Goal: Transaction & Acquisition: Book appointment/travel/reservation

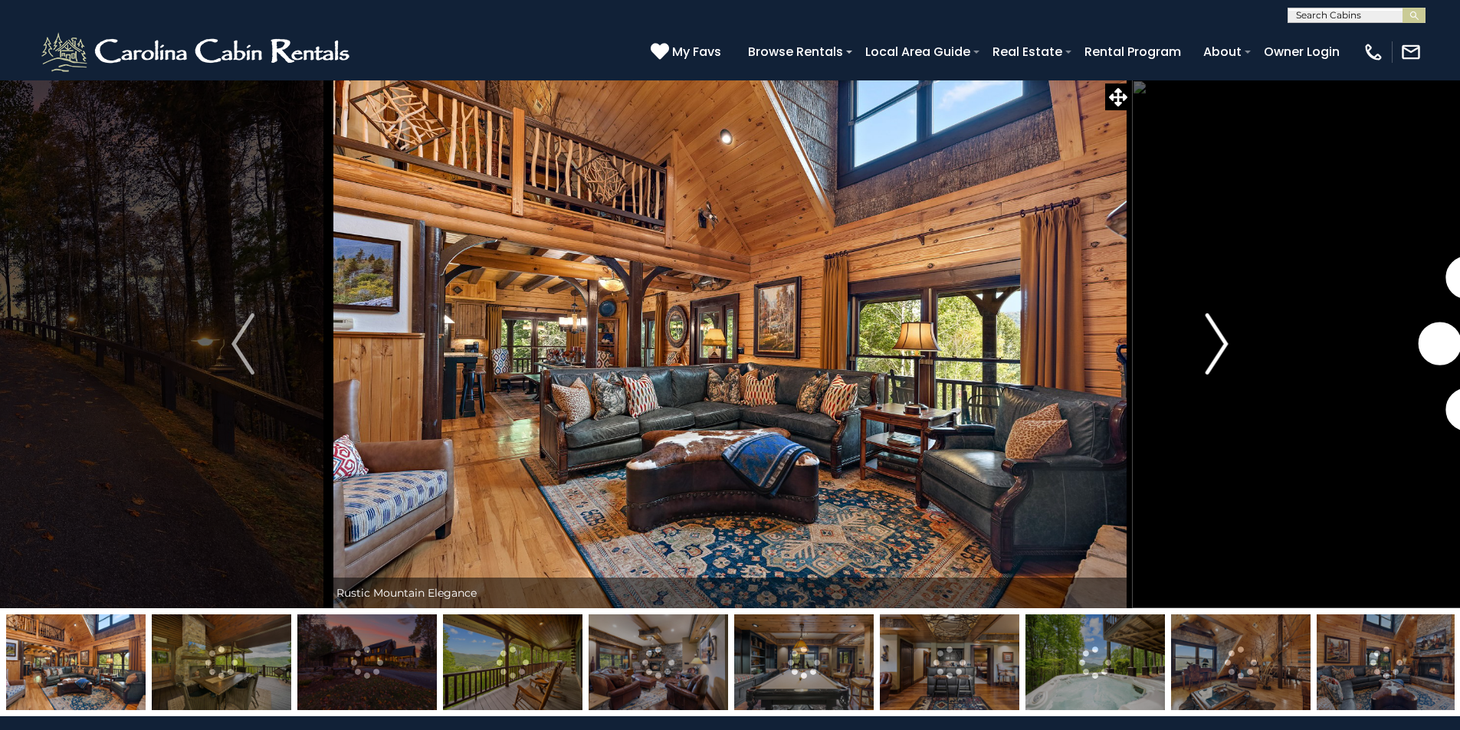
click at [1200, 354] on button "Next" at bounding box center [1216, 344] width 171 height 529
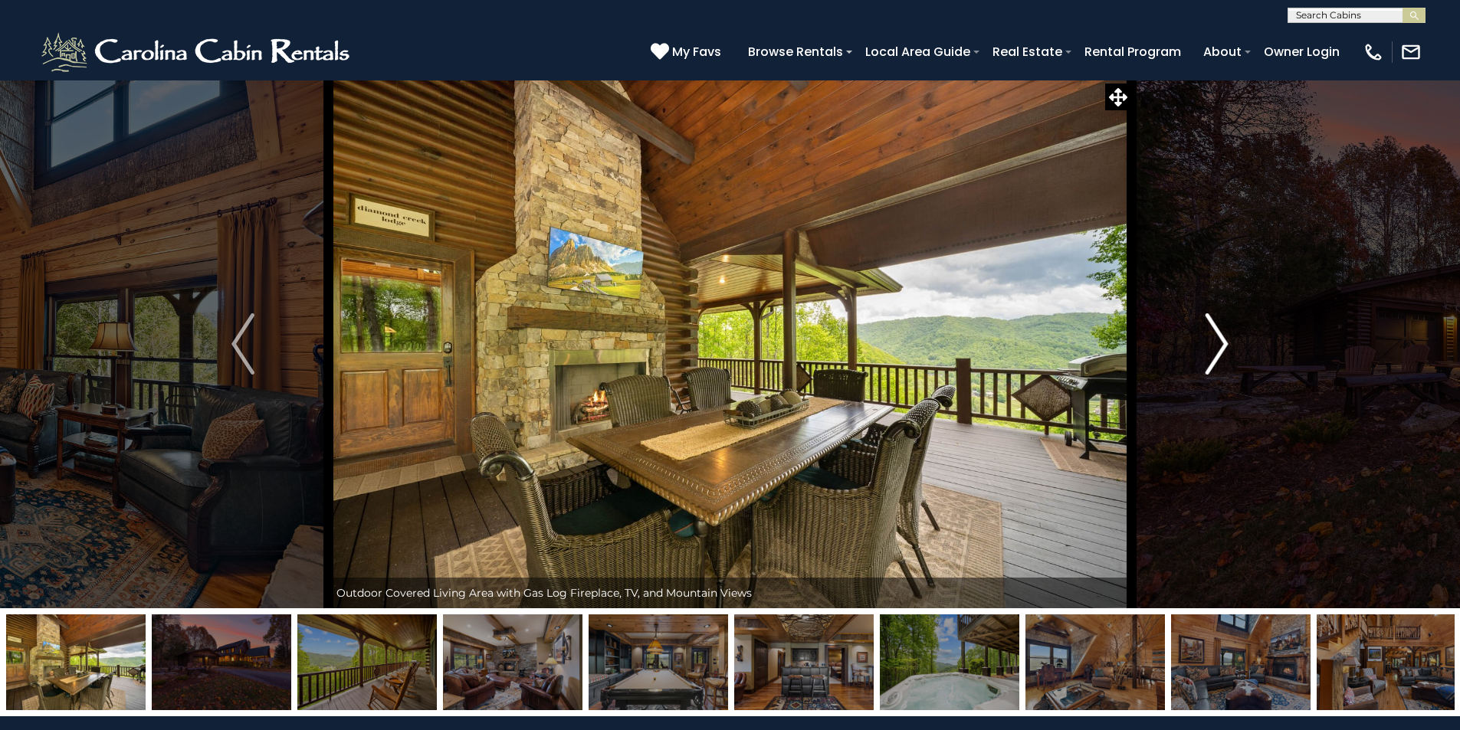
click at [1200, 355] on button "Next" at bounding box center [1216, 344] width 171 height 529
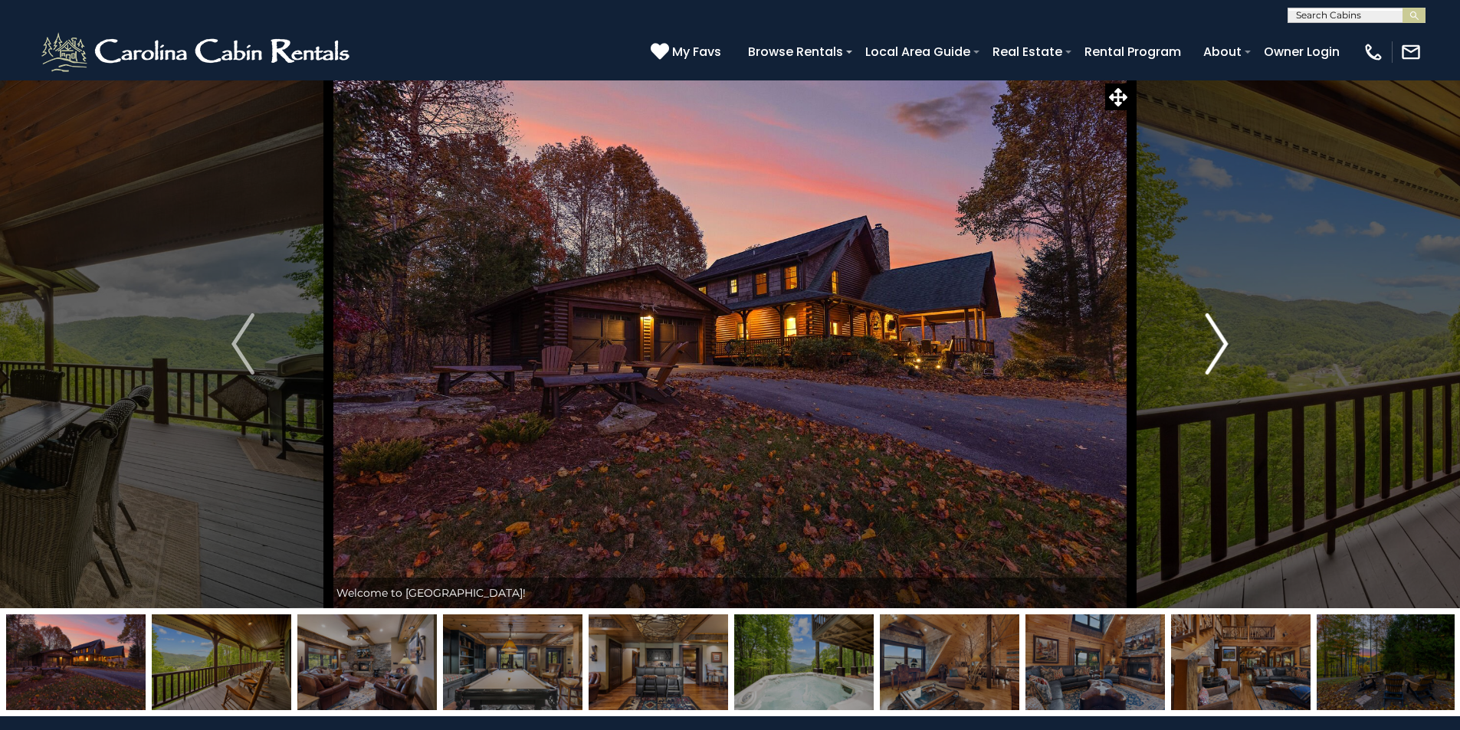
click at [1200, 355] on button "Next" at bounding box center [1216, 344] width 171 height 529
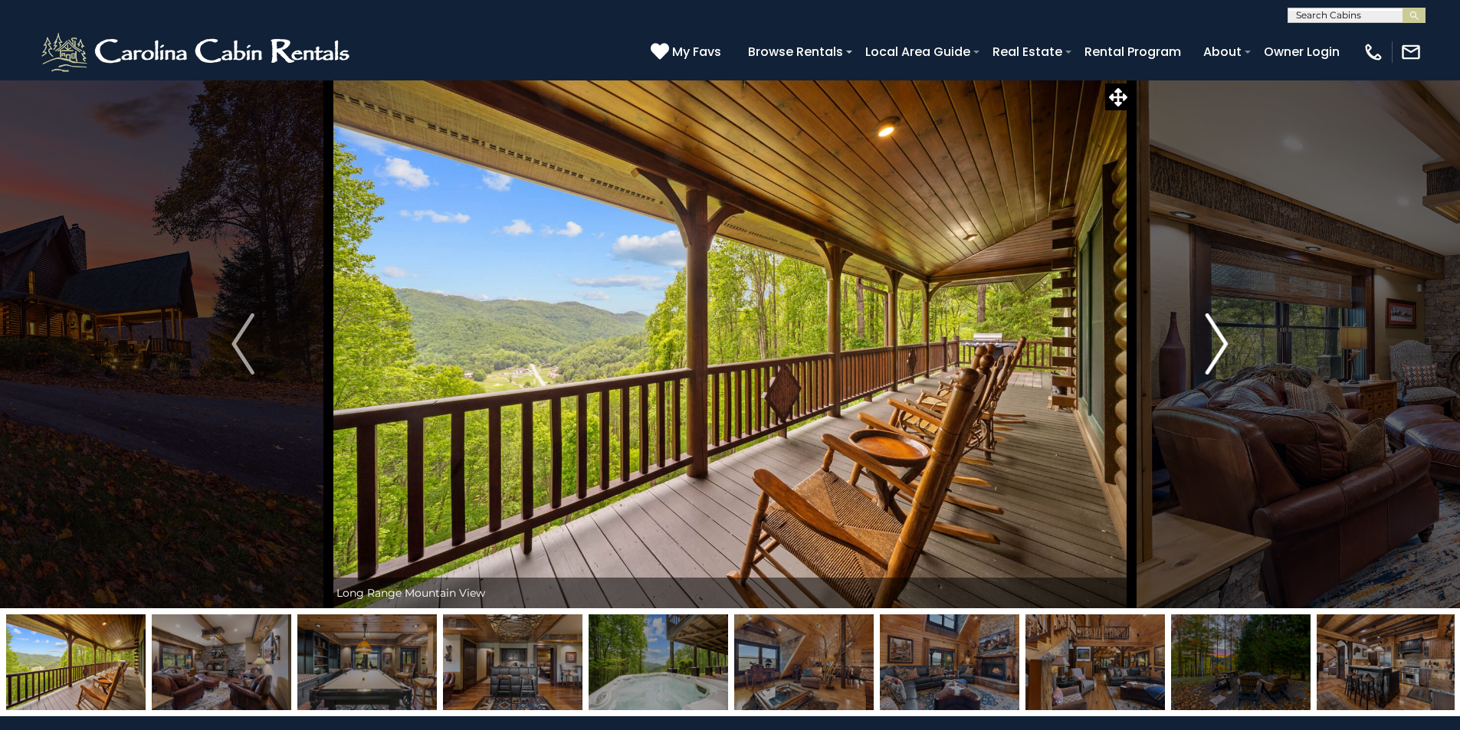
click at [1200, 355] on button "Next" at bounding box center [1216, 344] width 171 height 529
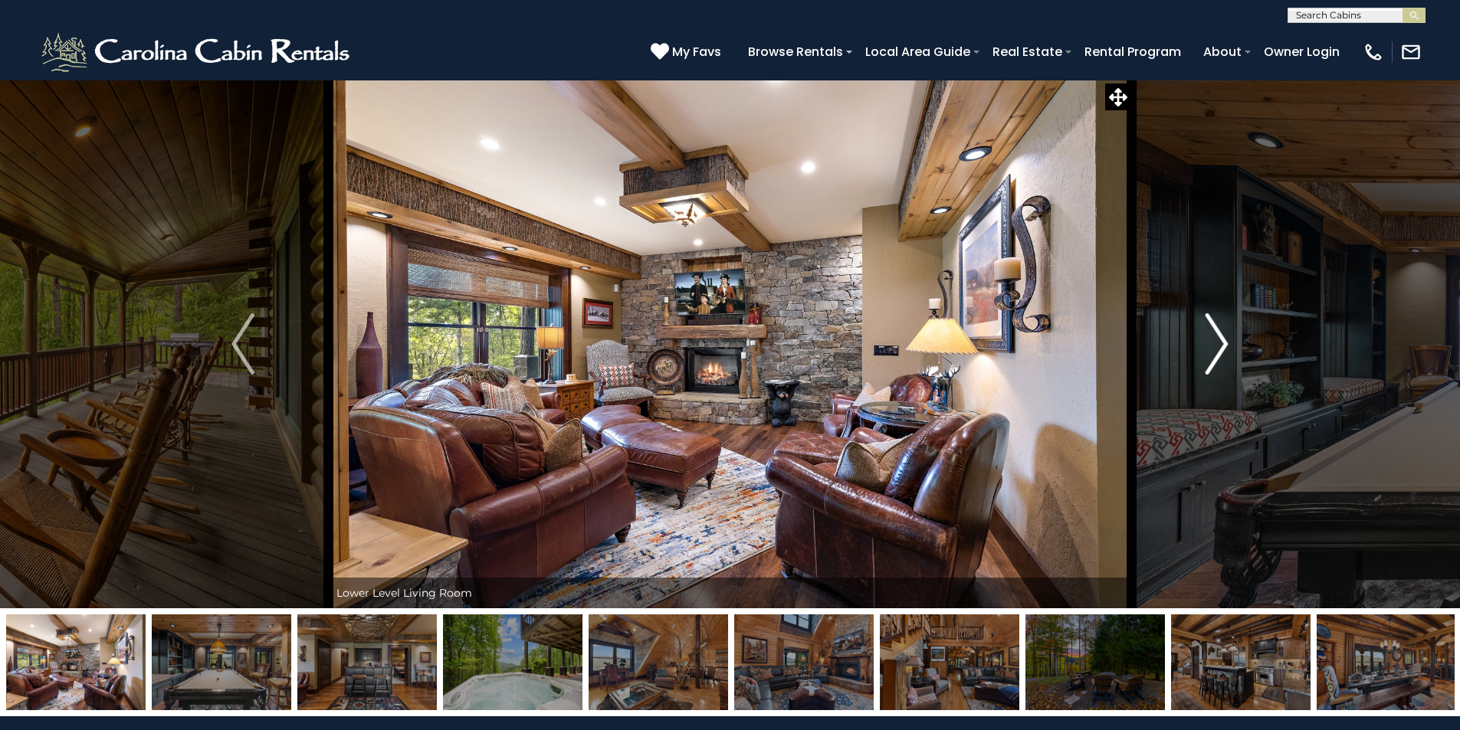
click at [1200, 355] on button "Next" at bounding box center [1216, 344] width 171 height 529
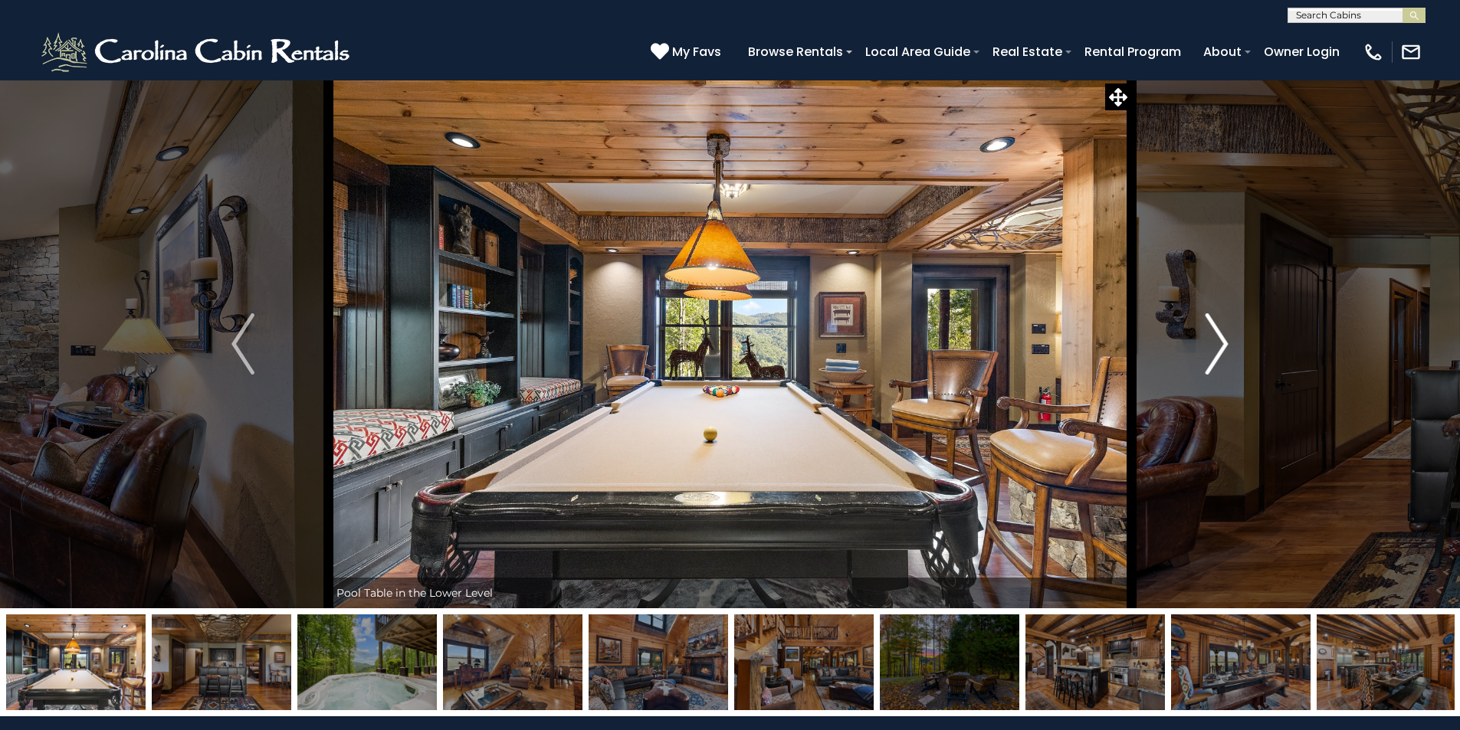
click at [1200, 355] on button "Next" at bounding box center [1216, 344] width 171 height 529
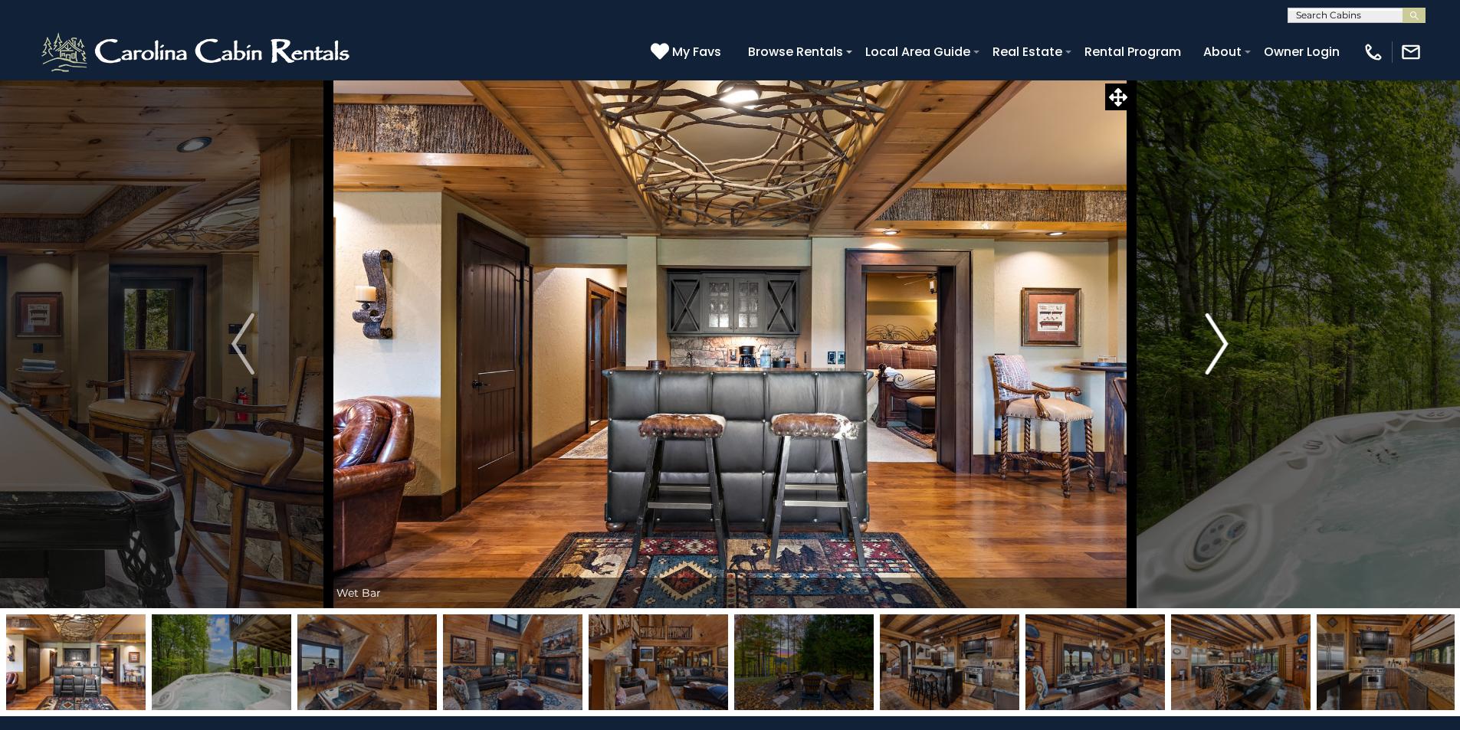
drag, startPoint x: 1200, startPoint y: 355, endPoint x: 1214, endPoint y: 370, distance: 20.6
click at [1214, 370] on img "Next" at bounding box center [1216, 343] width 23 height 61
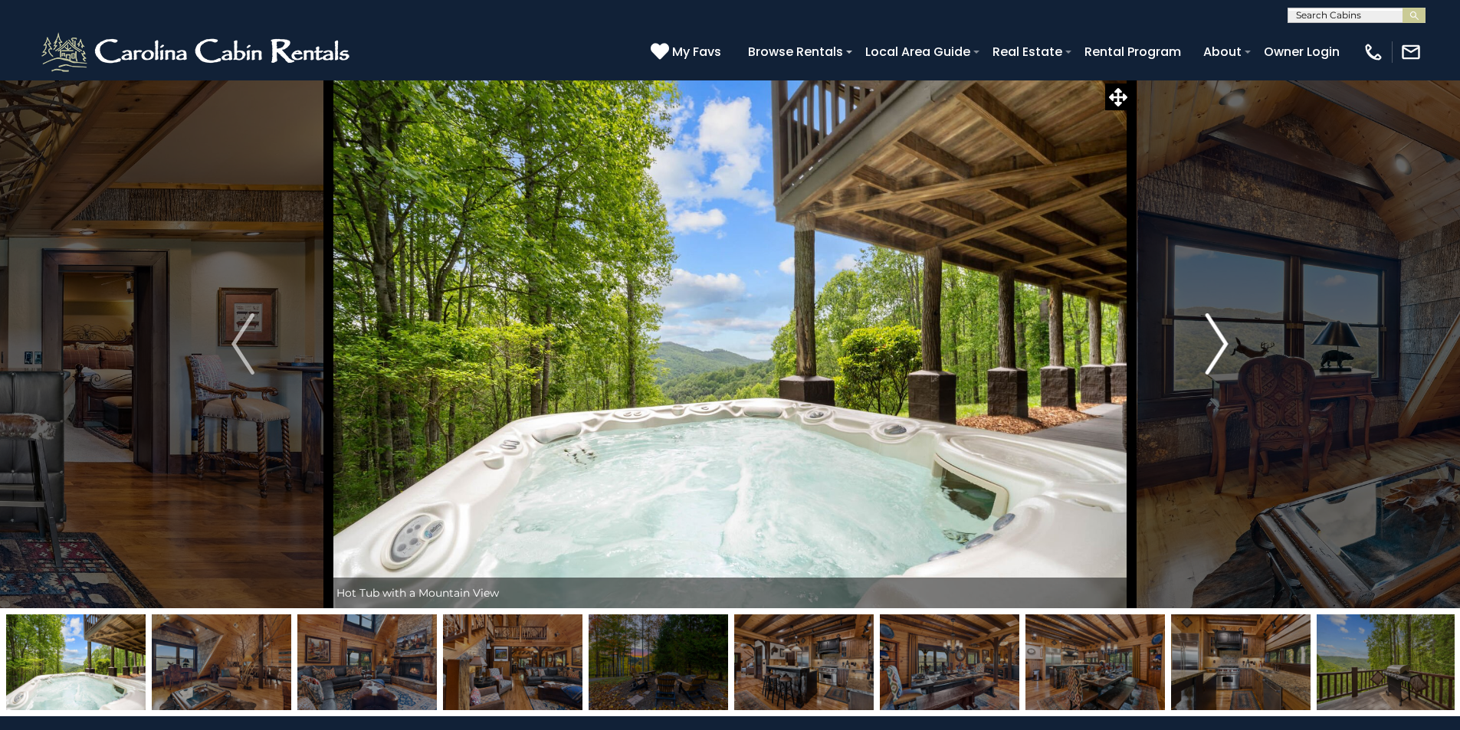
click at [1214, 370] on img "Next" at bounding box center [1216, 343] width 23 height 61
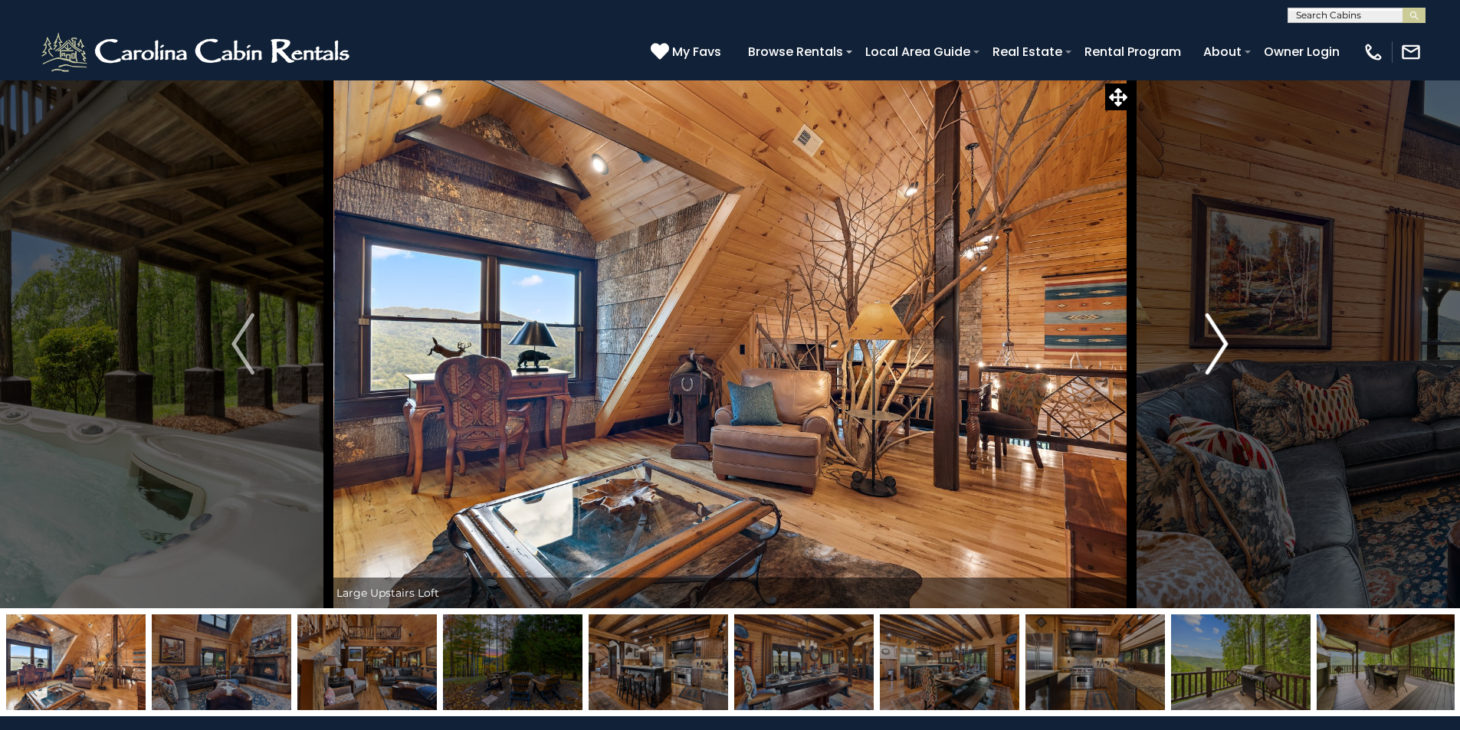
click at [1214, 370] on img "Next" at bounding box center [1216, 343] width 23 height 61
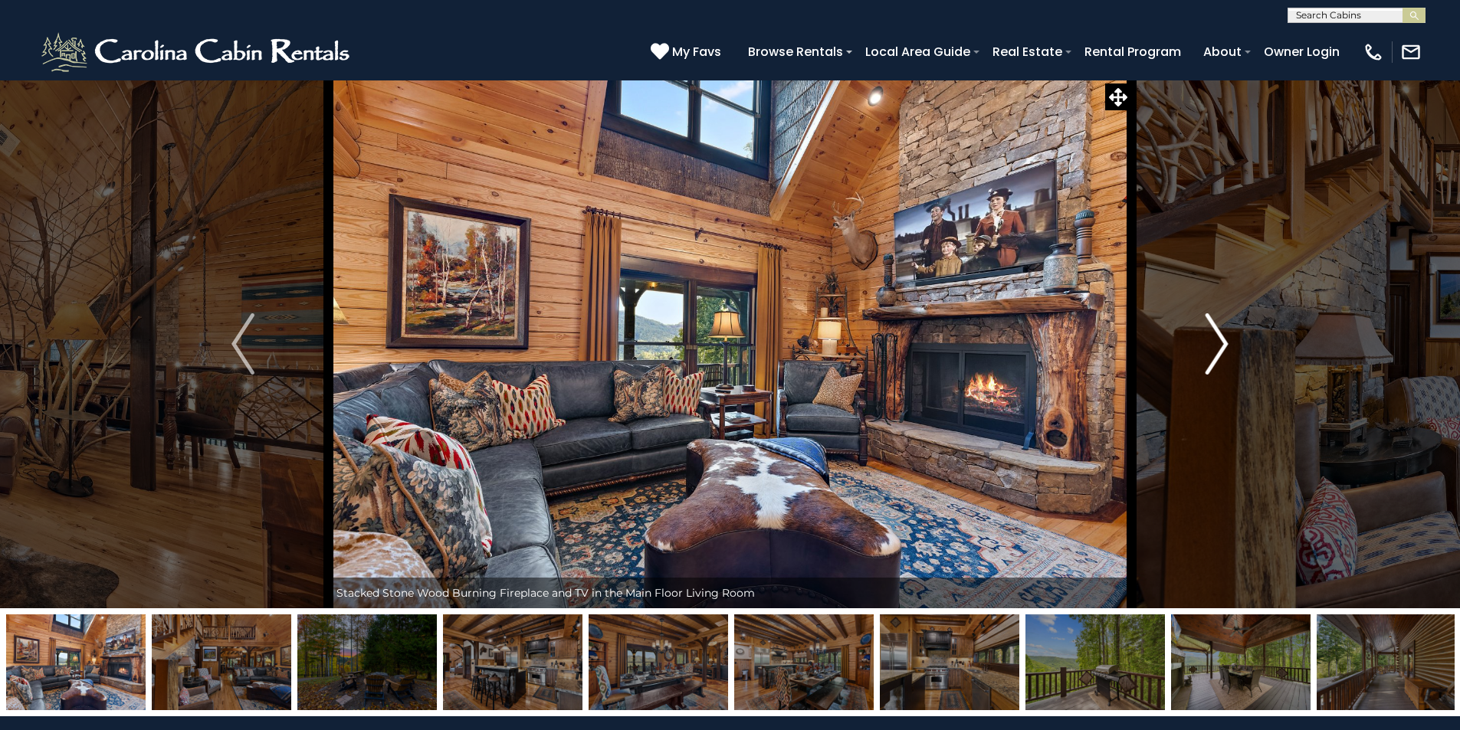
click at [1214, 370] on img "Next" at bounding box center [1216, 343] width 23 height 61
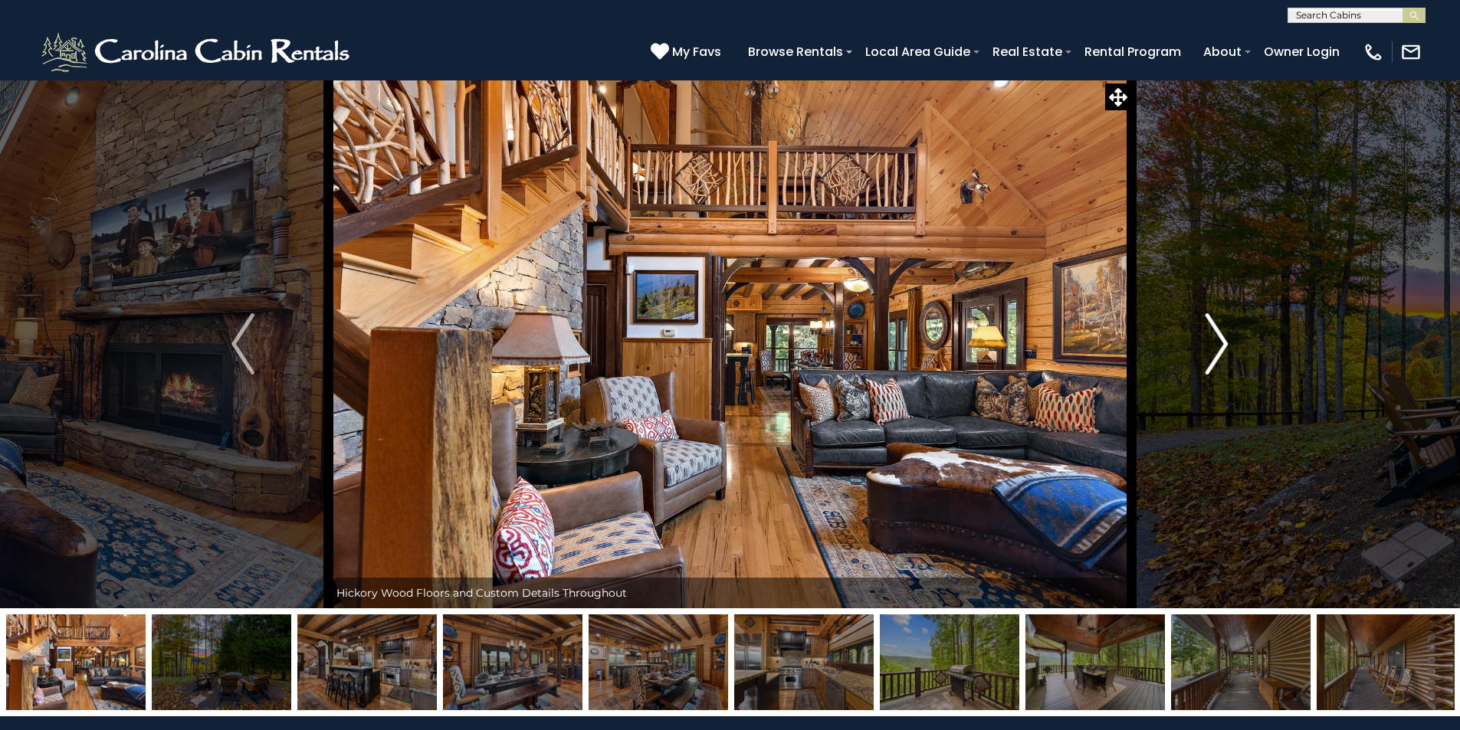
click at [1214, 370] on img "Next" at bounding box center [1216, 343] width 23 height 61
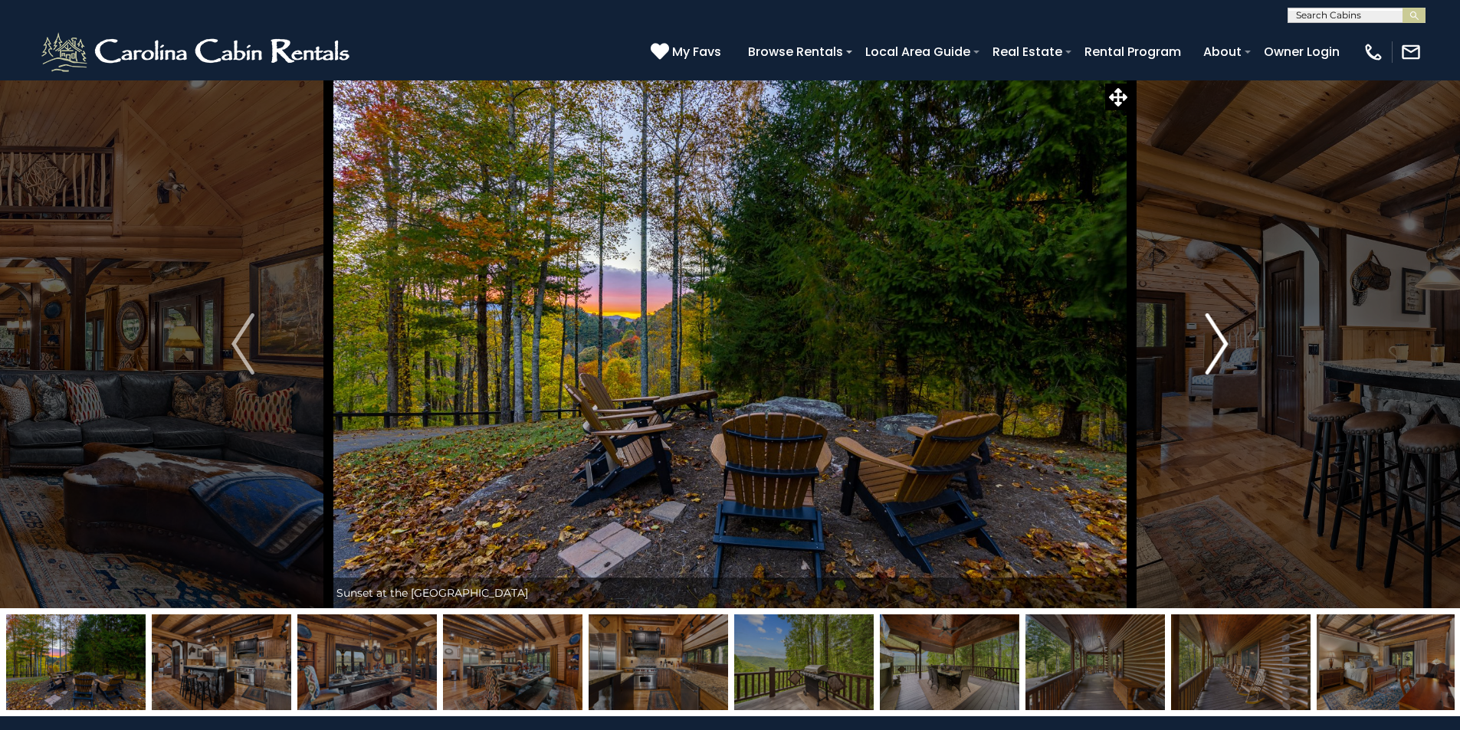
click at [1214, 370] on img "Next" at bounding box center [1216, 343] width 23 height 61
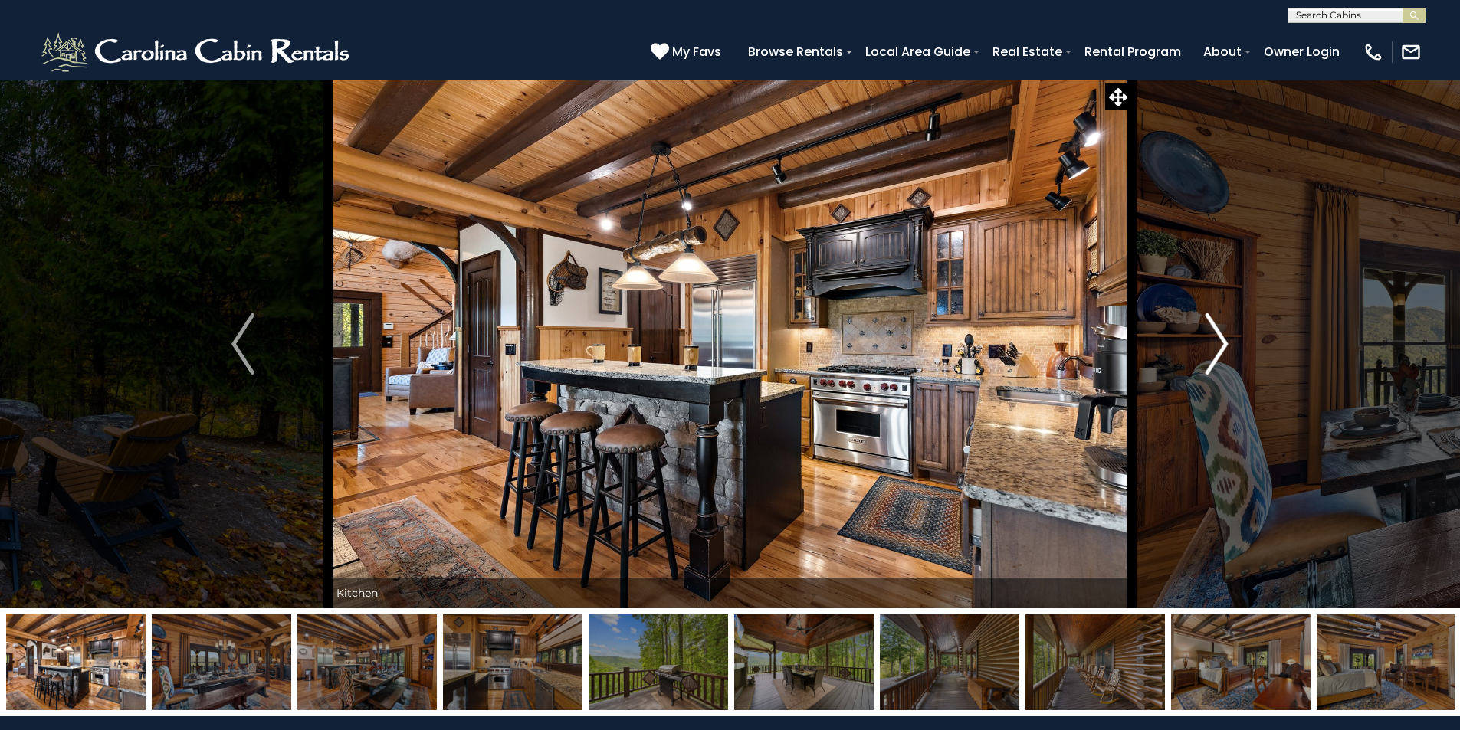
click at [1214, 370] on img "Next" at bounding box center [1216, 343] width 23 height 61
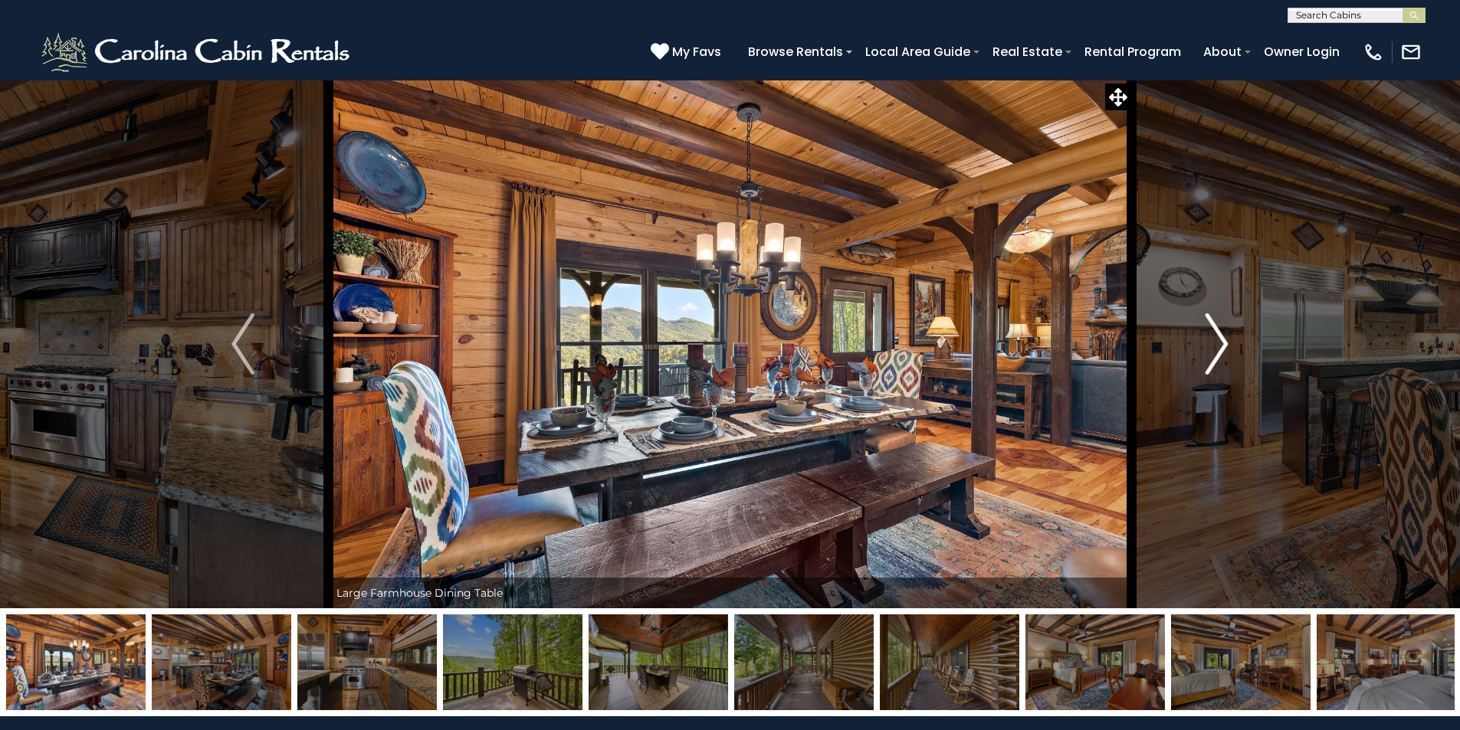
click at [1212, 349] on img "Next" at bounding box center [1216, 343] width 23 height 61
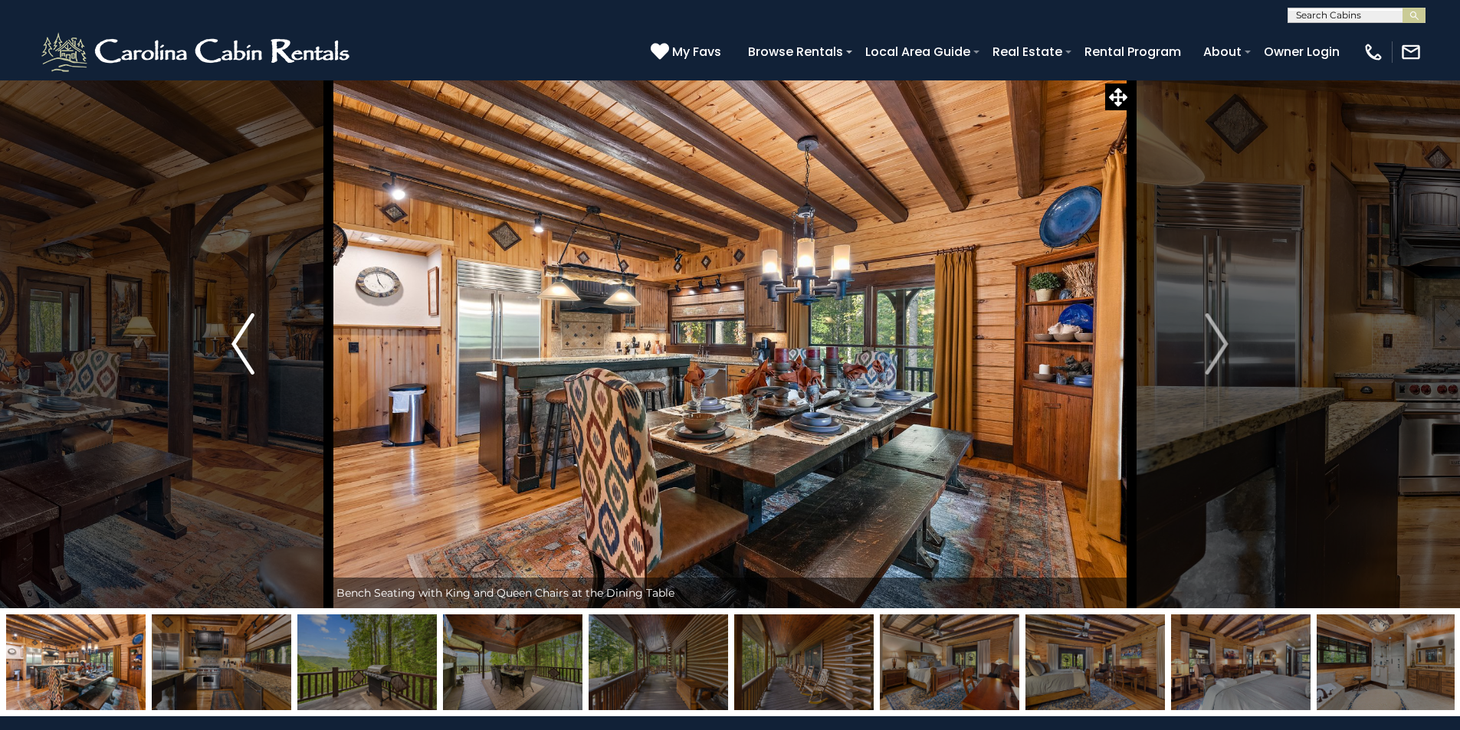
click at [263, 357] on button "Previous" at bounding box center [243, 344] width 171 height 529
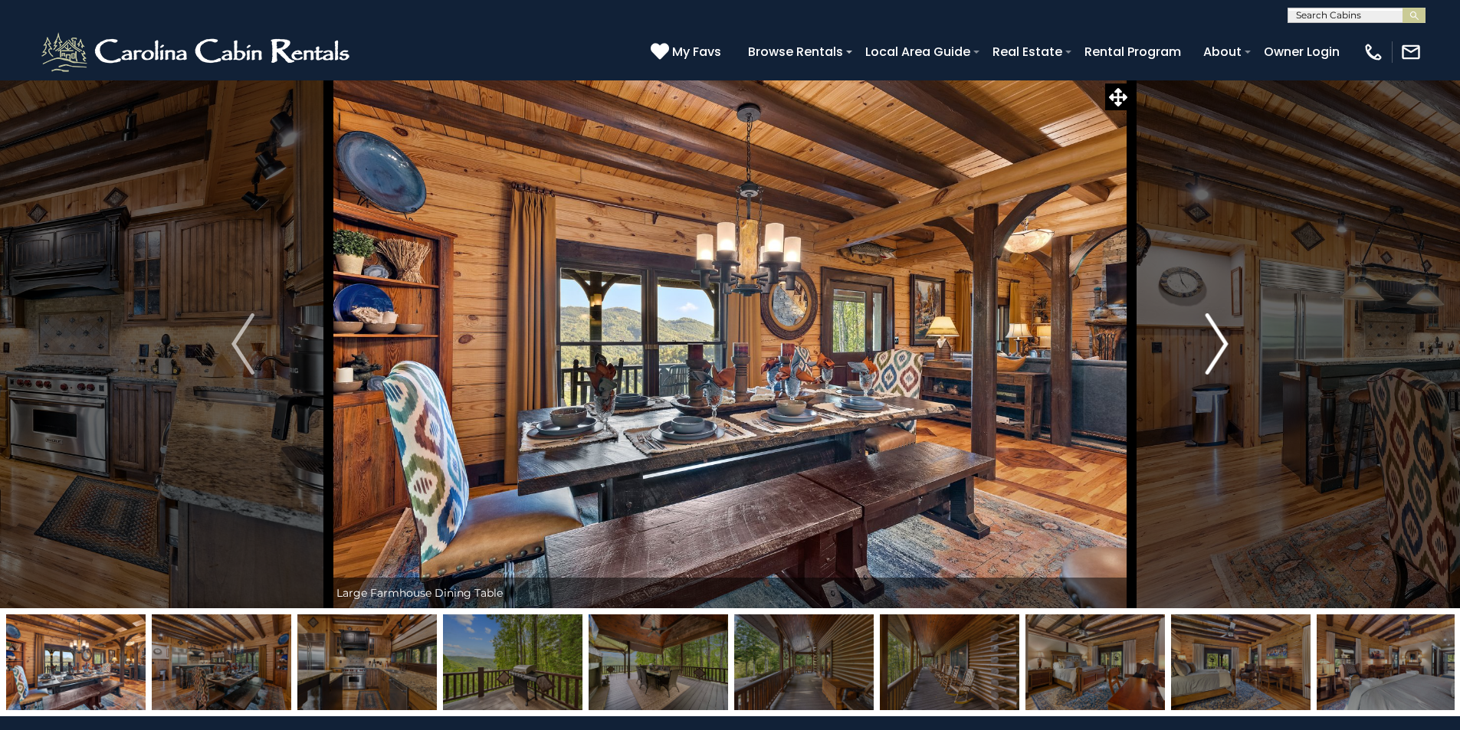
click at [1221, 372] on img "Next" at bounding box center [1216, 343] width 23 height 61
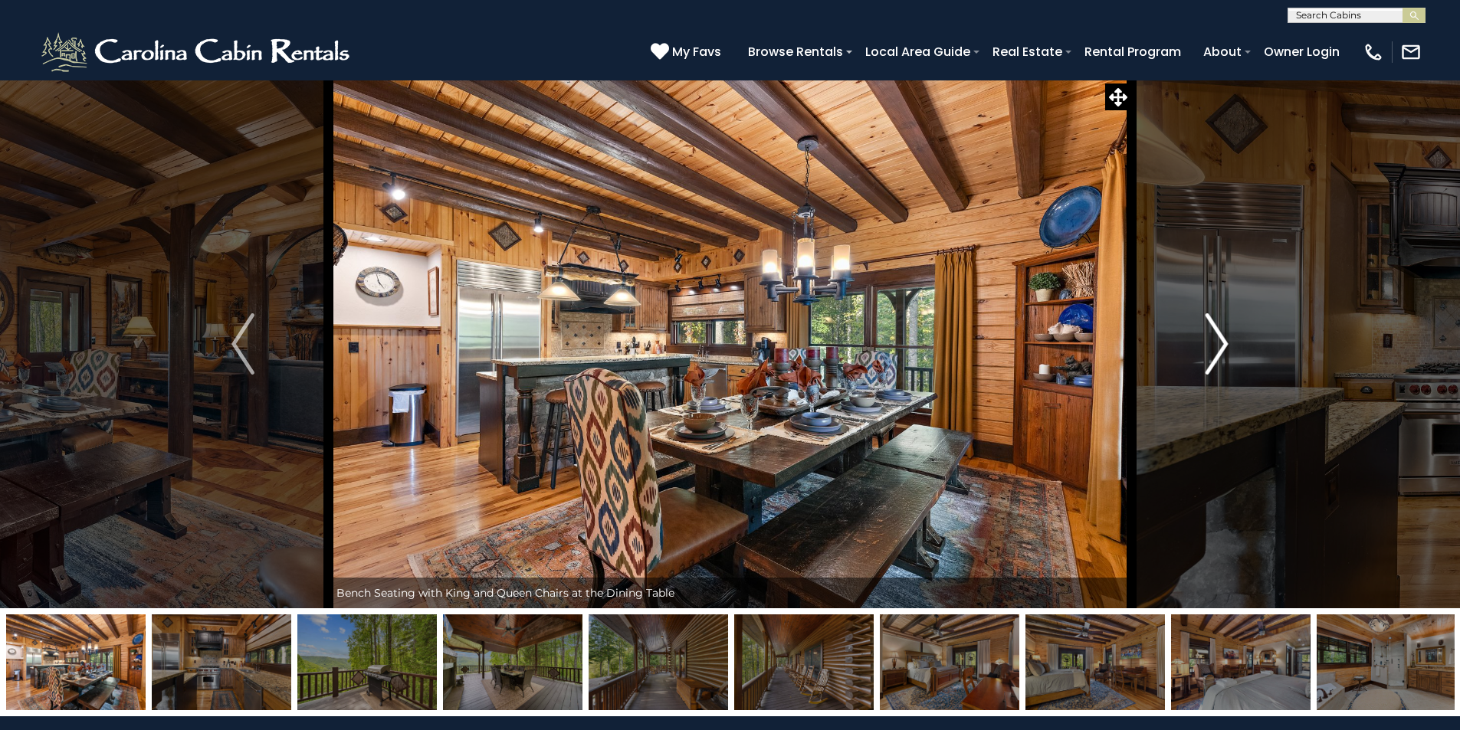
click at [1221, 372] on img "Next" at bounding box center [1216, 343] width 23 height 61
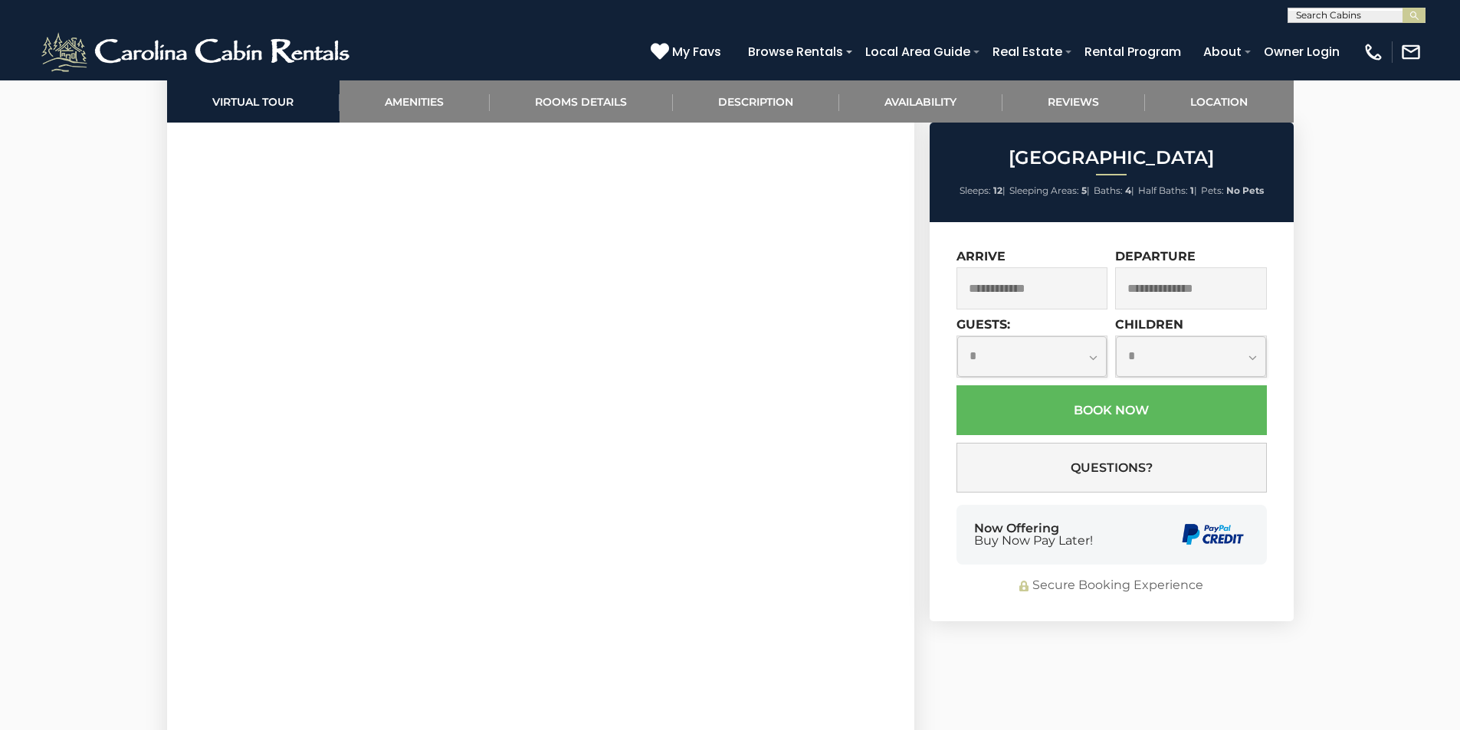
scroll to position [613, 0]
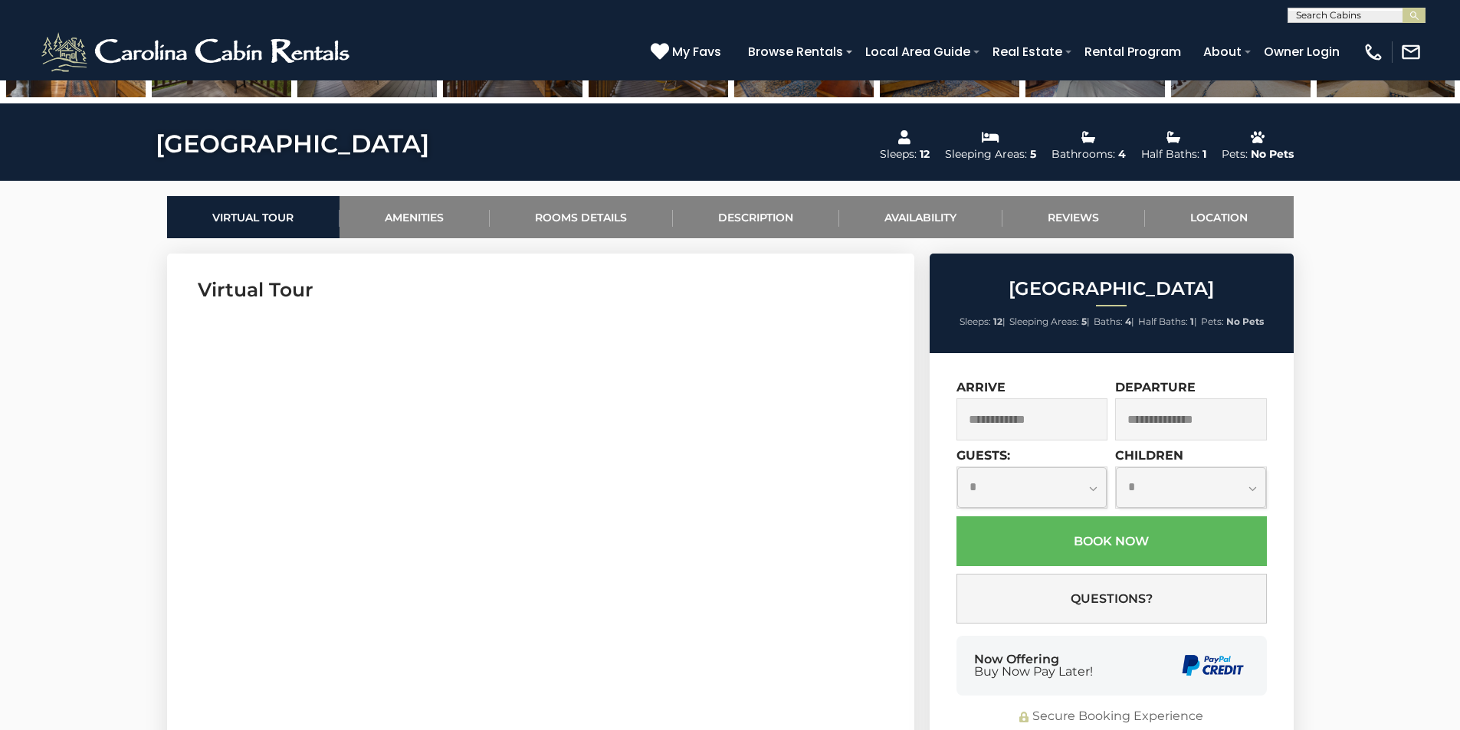
click at [1073, 423] on input "text" at bounding box center [1032, 419] width 152 height 42
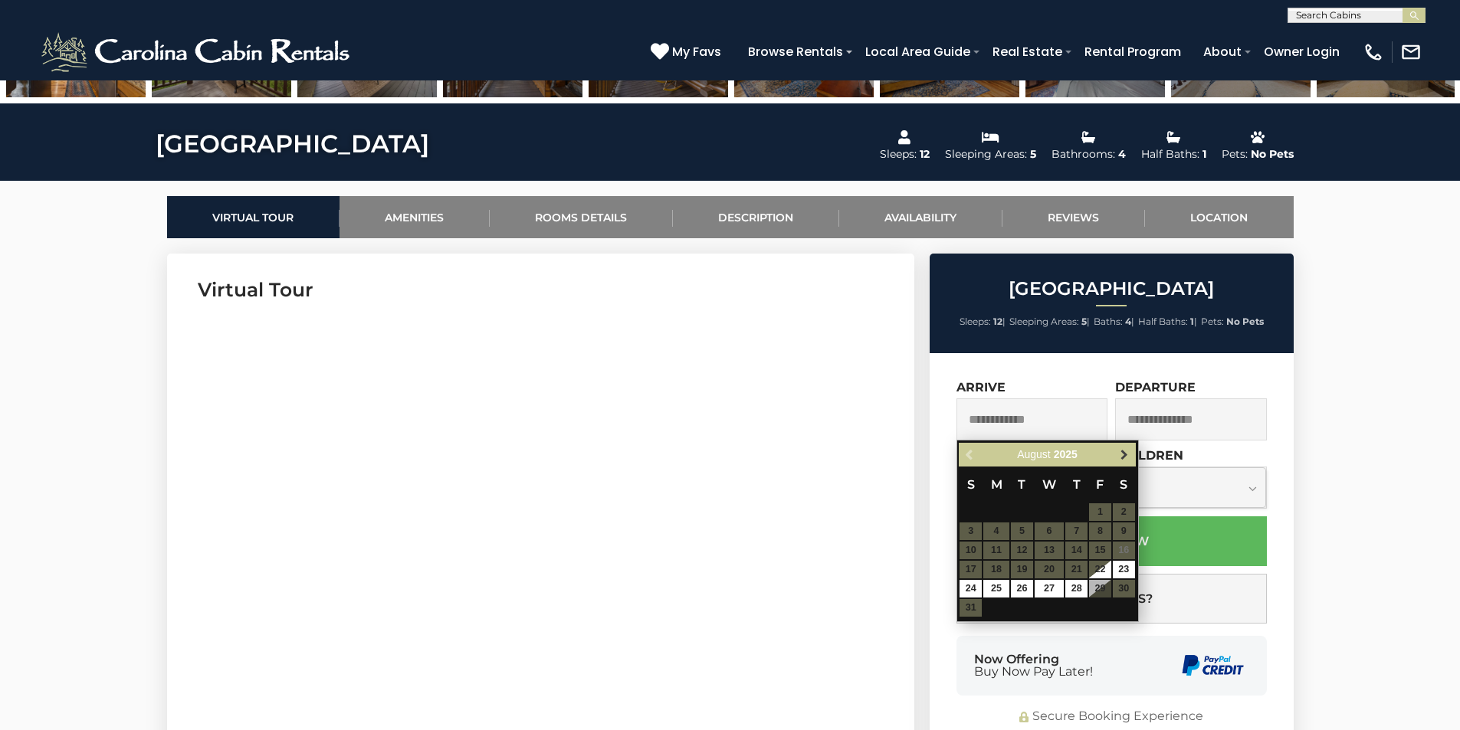
click at [1125, 463] on link "Next" at bounding box center [1124, 454] width 19 height 19
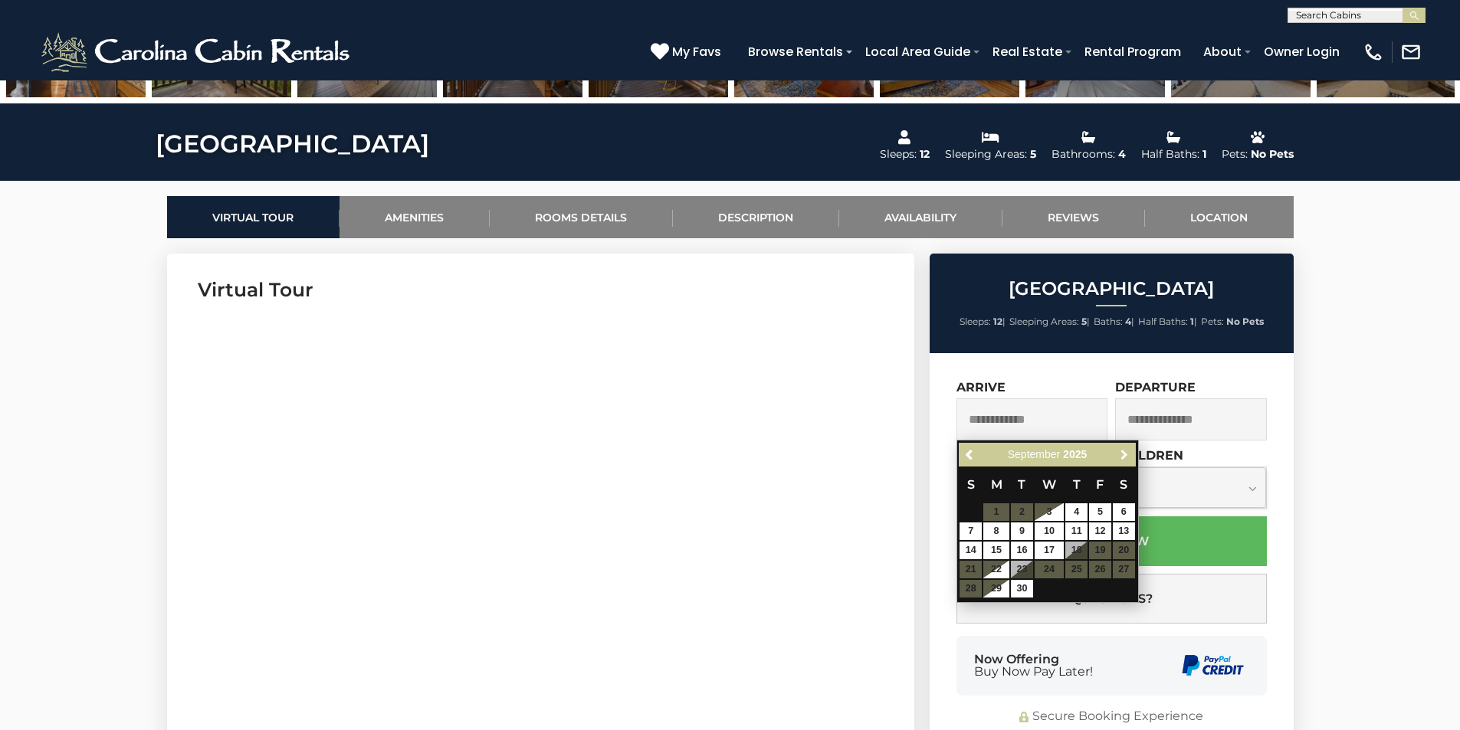
click at [1125, 463] on link "Next" at bounding box center [1124, 454] width 19 height 19
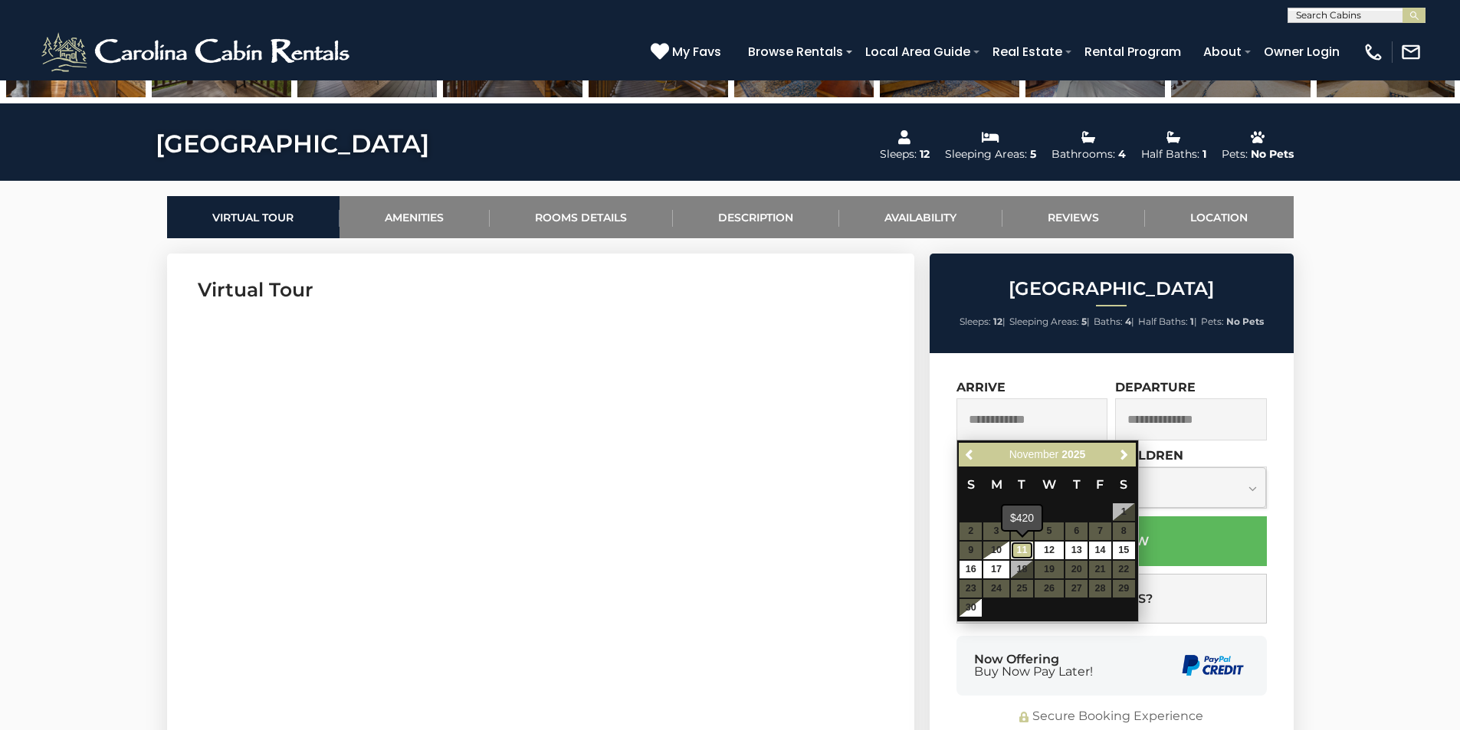
click at [1030, 549] on link "11" at bounding box center [1022, 551] width 22 height 18
type input "**********"
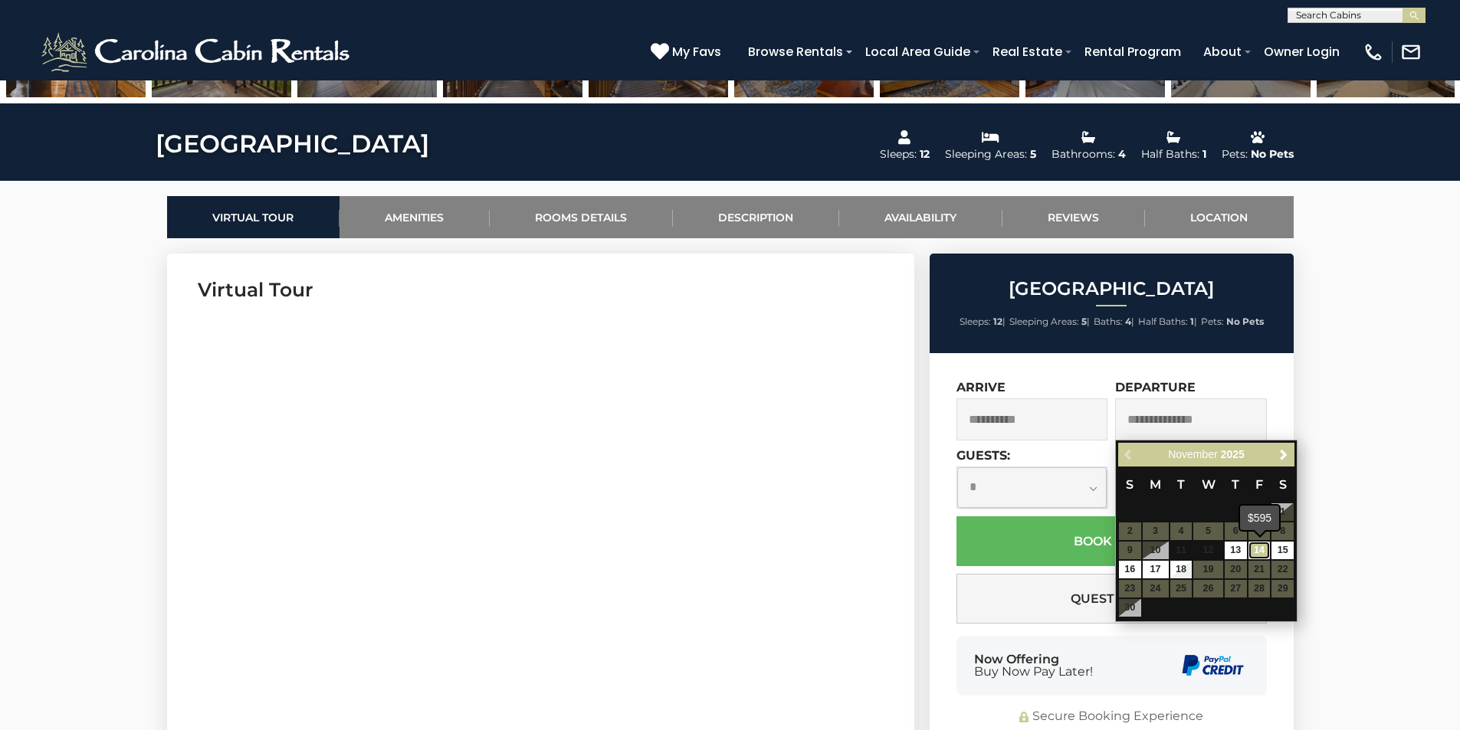
click at [1261, 554] on link "14" at bounding box center [1259, 551] width 22 height 18
type input "**********"
